Goal: Task Accomplishment & Management: Complete application form

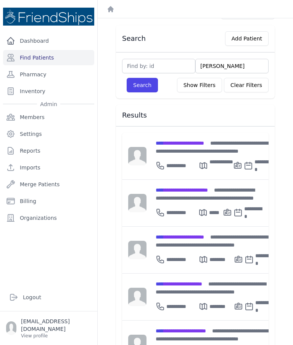
scroll to position [24, 0]
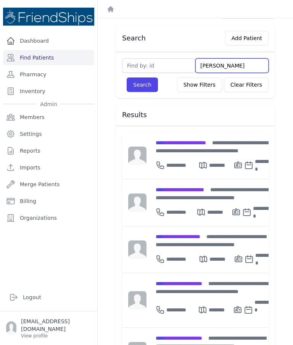
click at [230, 69] on input "Yousef" at bounding box center [232, 65] width 73 height 15
type input "Y"
type input "Ma"
type input "Maj"
type input "Majed"
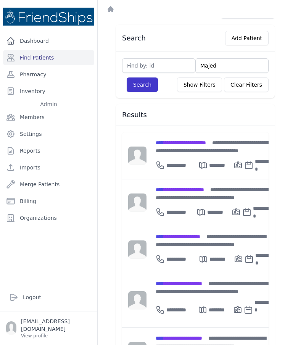
click at [139, 88] on button "Search" at bounding box center [142, 85] width 31 height 15
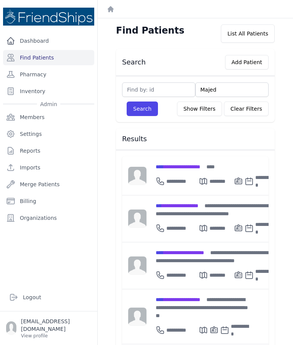
scroll to position [0, 0]
click at [258, 55] on button "Add Patient" at bounding box center [247, 62] width 44 height 15
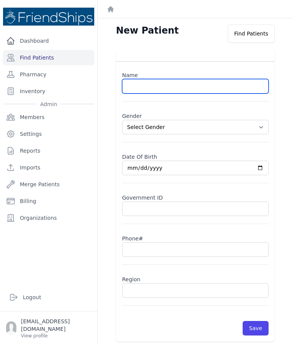
click at [185, 79] on input "text" at bounding box center [195, 86] width 147 height 15
click at [190, 79] on input "text" at bounding box center [195, 86] width 147 height 15
paste input "Majed Mohammed Al-Hamad"
click at [180, 79] on input "Majed Mohammed Al-Hamad" at bounding box center [195, 86] width 147 height 15
type input "Majed Mohammed Hamad"
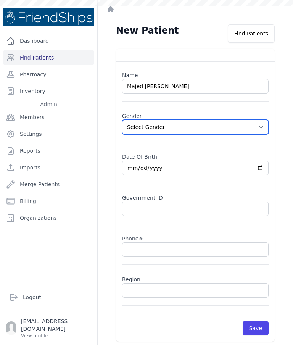
click at [260, 120] on select "Select Gender Male Female" at bounding box center [195, 127] width 147 height 15
select select "male"
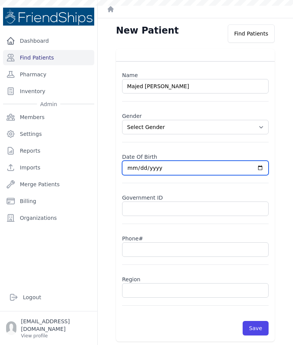
click at [165, 161] on input "date" at bounding box center [195, 168] width 147 height 15
click at [214, 161] on input "2025-10-05" at bounding box center [195, 168] width 147 height 15
type input "1977-12-15"
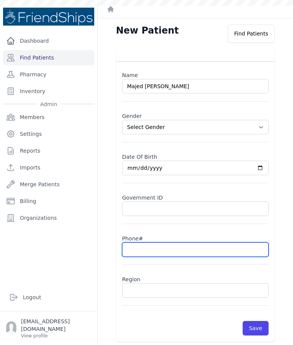
click at [160, 242] on input "text" at bounding box center [195, 249] width 147 height 15
click at [153, 242] on input "09" at bounding box center [195, 249] width 147 height 15
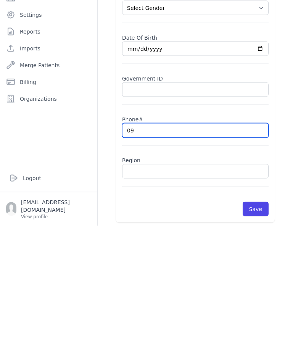
type input "0"
paste input "0993497406"
type input "0993497406"
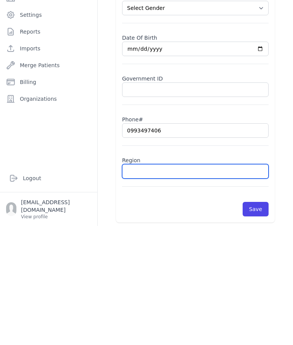
click at [165, 283] on input "text" at bounding box center [195, 290] width 147 height 15
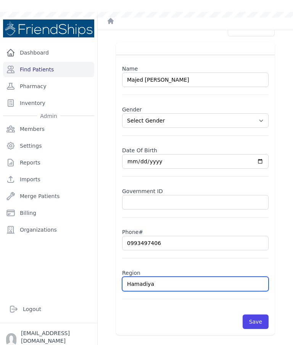
scroll to position [31, 0]
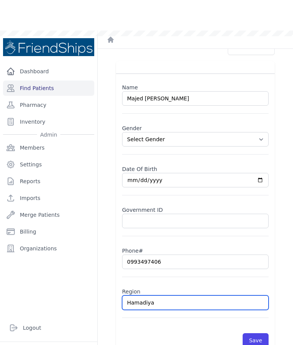
type input "Hamadiya"
click at [257, 303] on button "Save" at bounding box center [256, 310] width 26 height 15
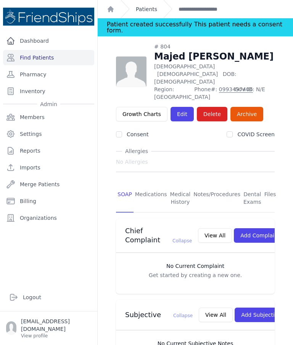
click at [150, 12] on link "Patients" at bounding box center [146, 9] width 21 height 8
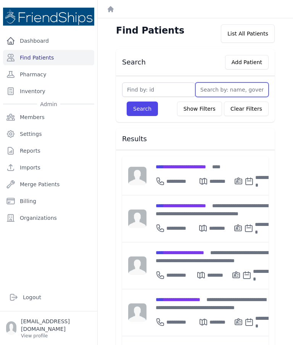
click at [224, 90] on input "text" at bounding box center [232, 89] width 73 height 15
type input "You"
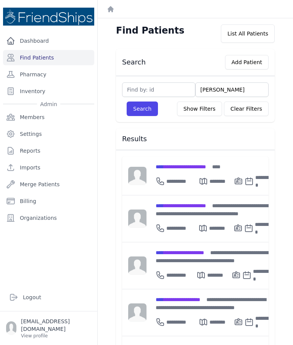
type input "Yousef"
click at [138, 116] on button "Search" at bounding box center [142, 109] width 31 height 15
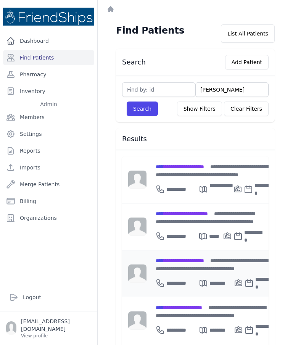
click at [210, 276] on div "********" at bounding box center [216, 283] width 35 height 15
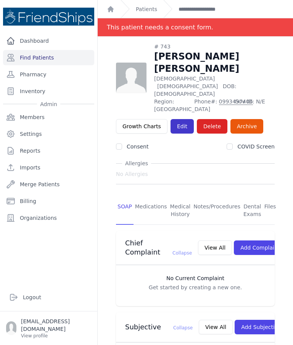
click at [171, 119] on link "Edit" at bounding box center [182, 126] width 23 height 15
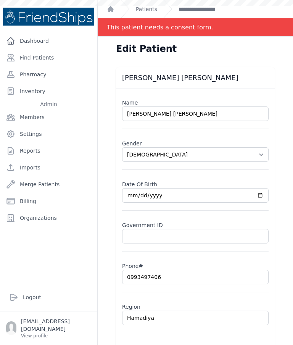
select select "[DEMOGRAPHIC_DATA]"
click at [190, 13] on link "**********" at bounding box center [207, 9] width 56 height 8
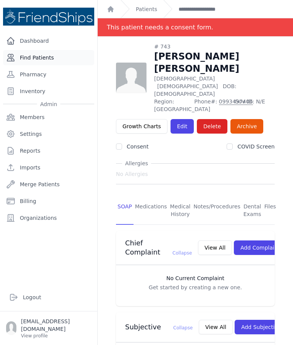
click at [47, 61] on link "Find Patients" at bounding box center [48, 57] width 91 height 15
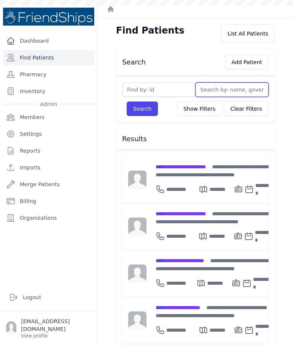
click at [222, 92] on input "text" at bounding box center [232, 89] width 73 height 15
type input "Sha"
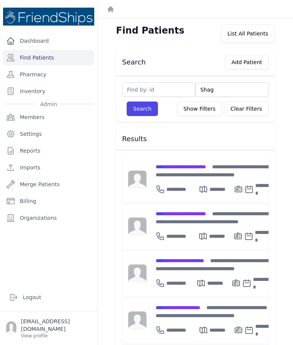
type input "Shagh"
type input "Shaghraf"
click at [140, 116] on button "Search" at bounding box center [142, 109] width 31 height 15
